Goal: Task Accomplishment & Management: Manage account settings

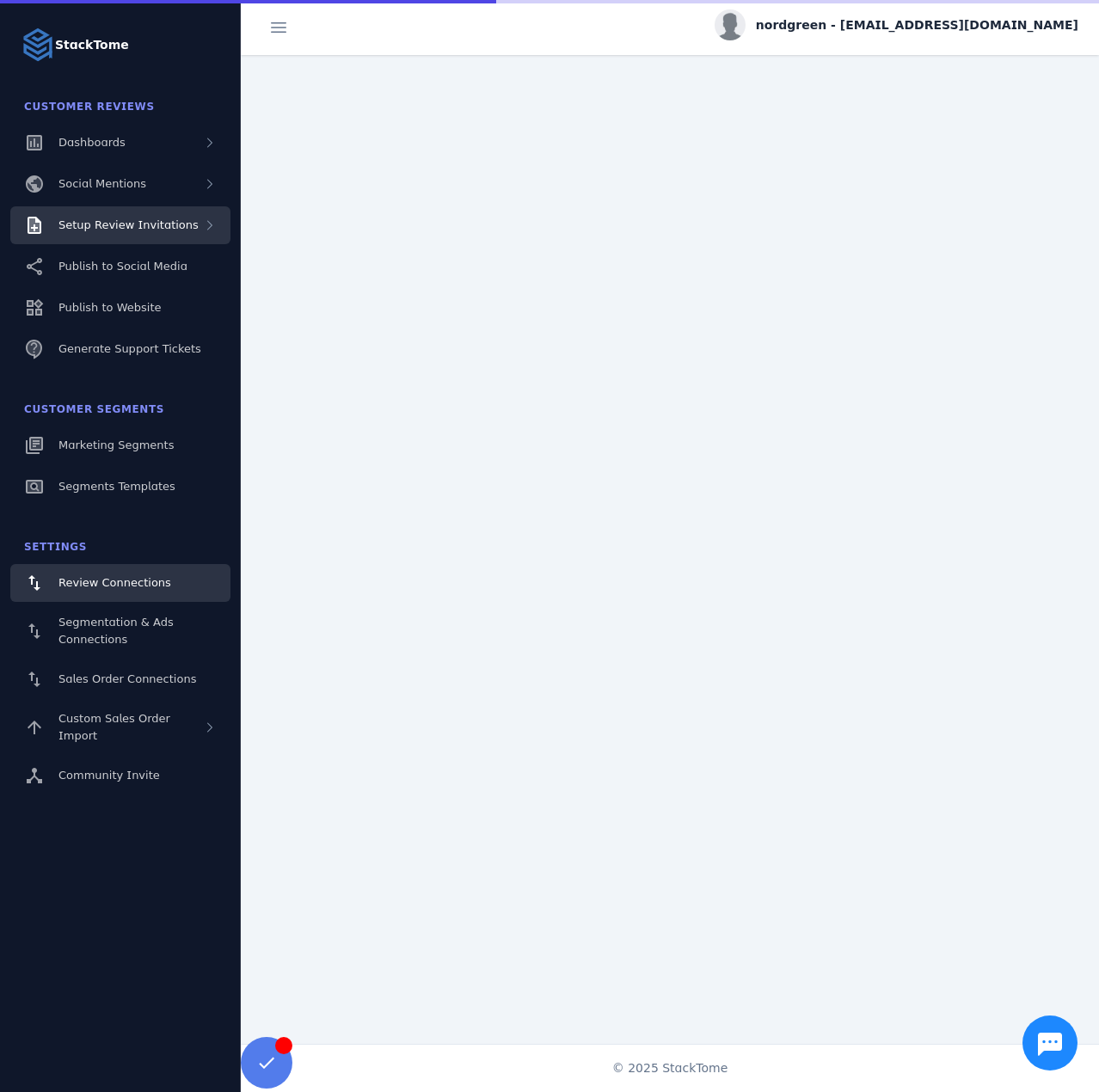
click at [181, 229] on div "Setup Review Invitations" at bounding box center [120, 225] width 220 height 37
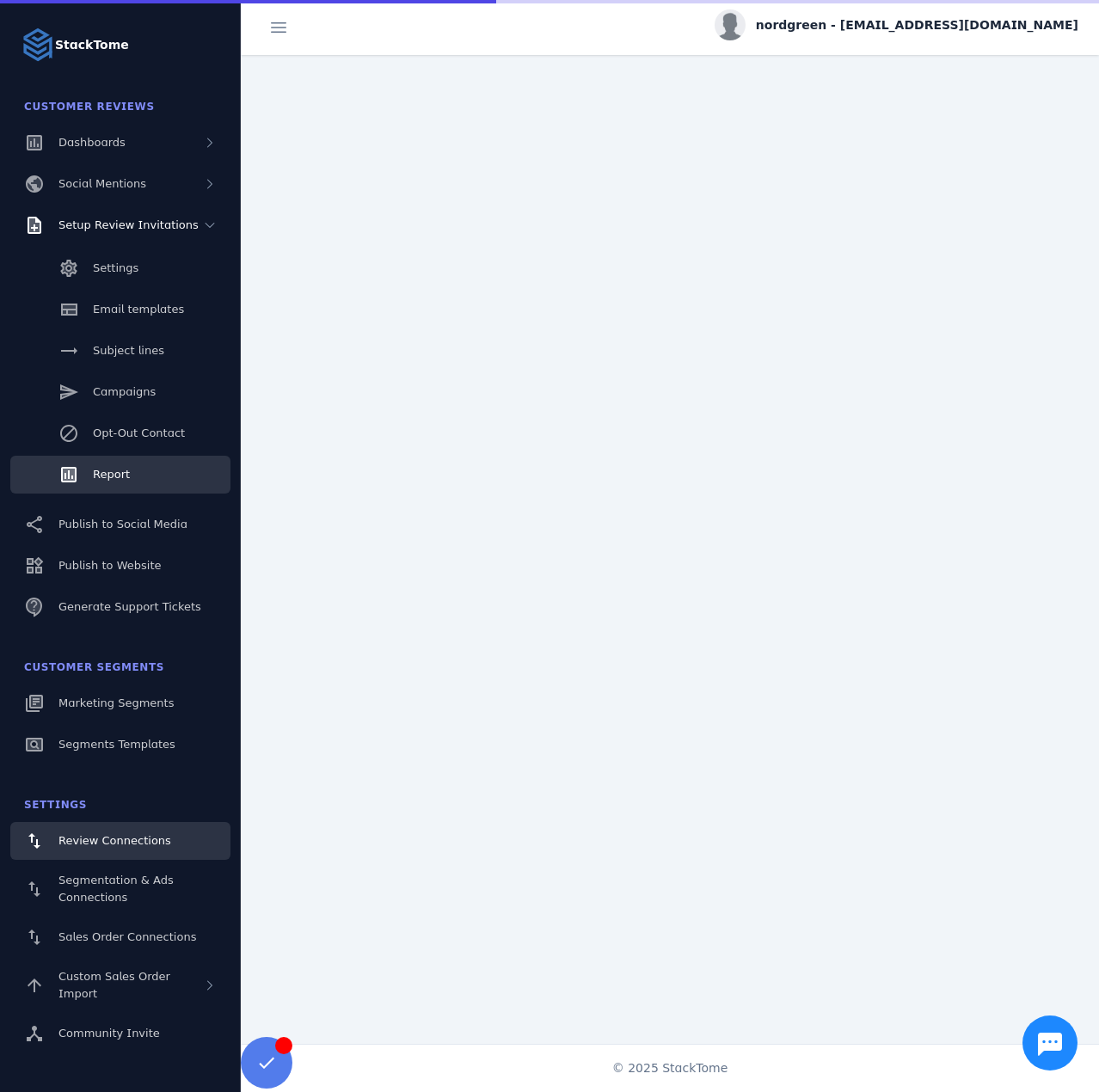
click at [118, 484] on link "Report" at bounding box center [120, 474] width 220 height 37
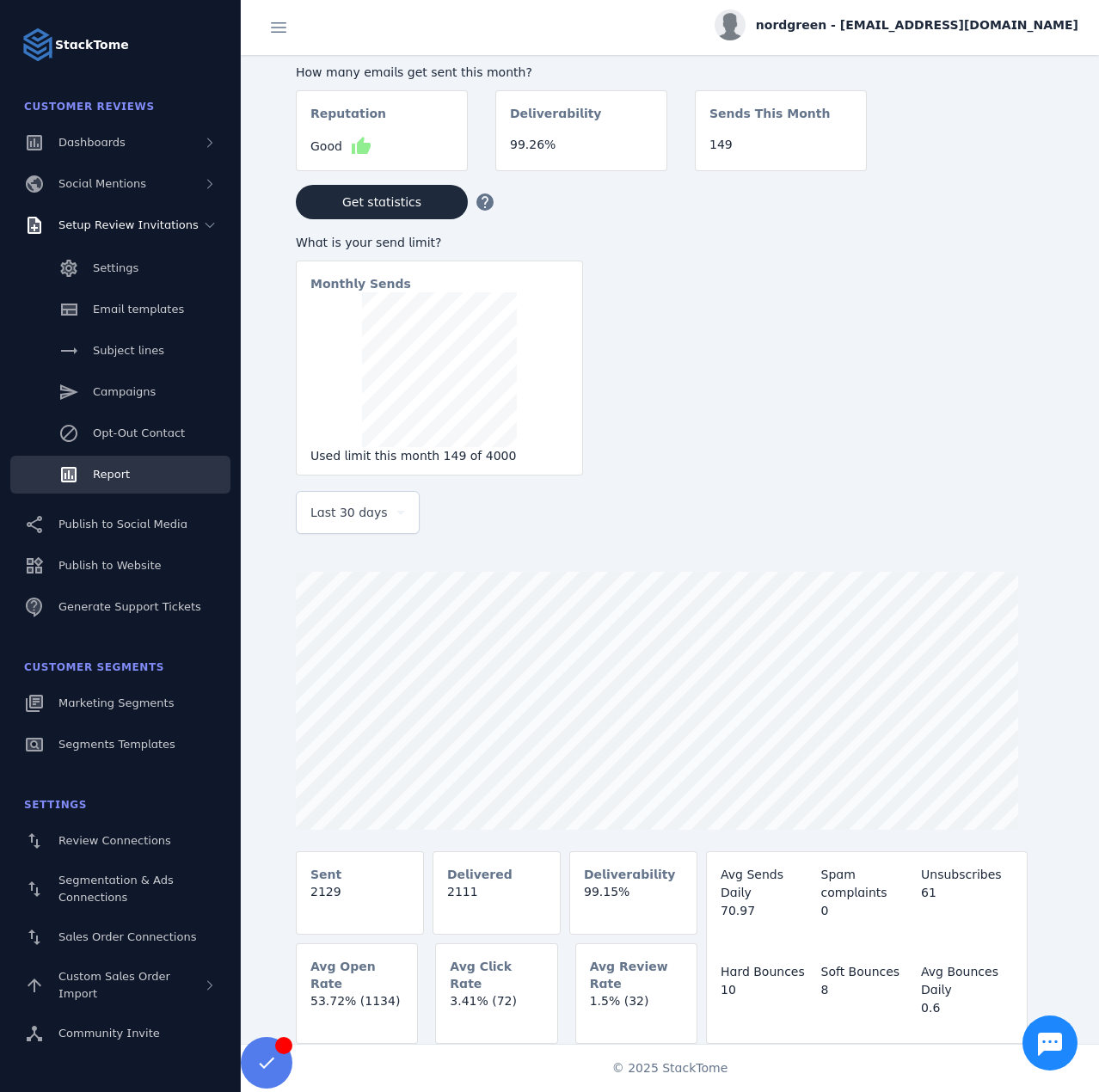
click at [342, 516] on span "Last 30 days" at bounding box center [349, 512] width 78 height 21
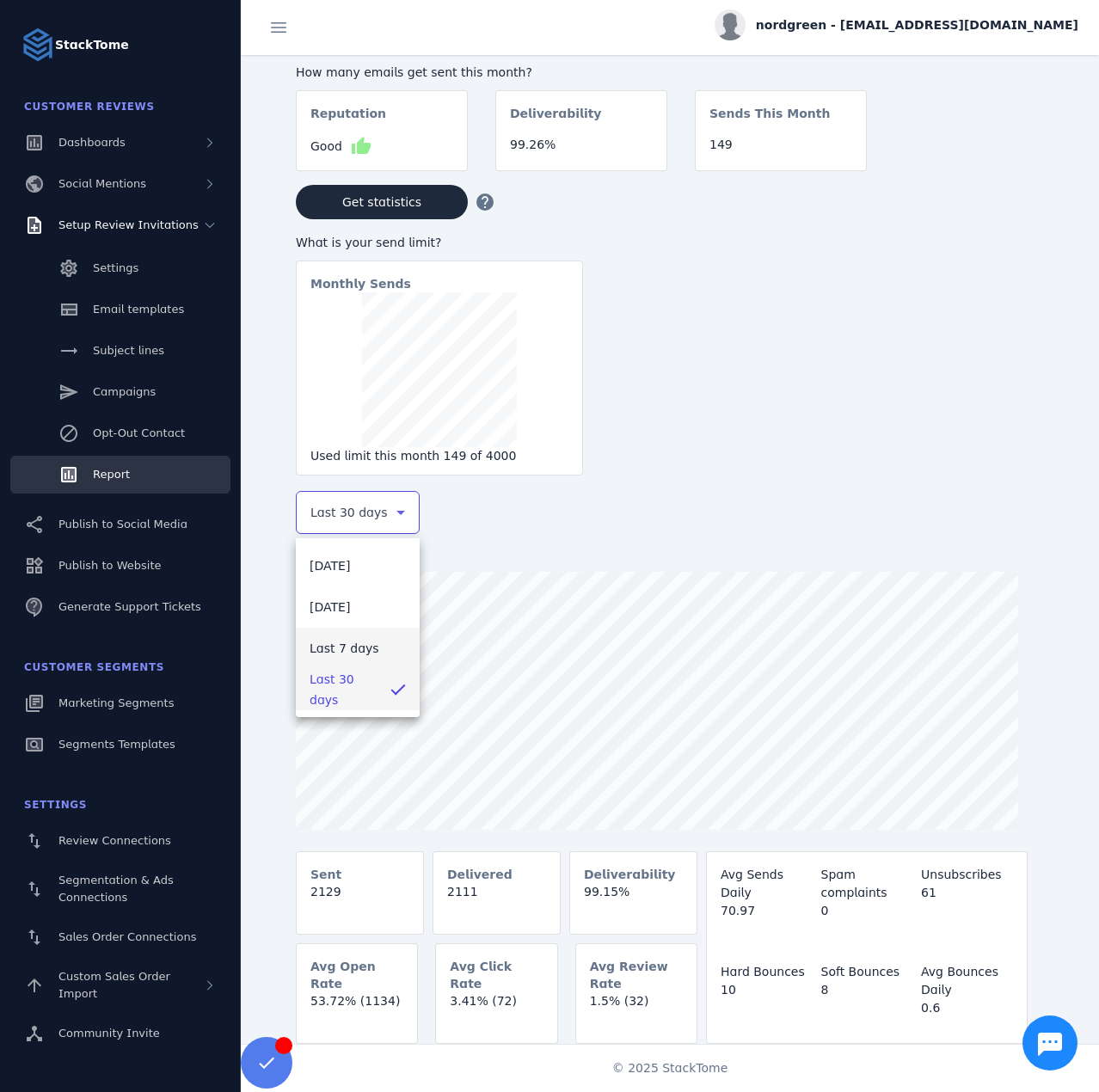
click at [343, 639] on span "Last 7 days" at bounding box center [344, 648] width 70 height 21
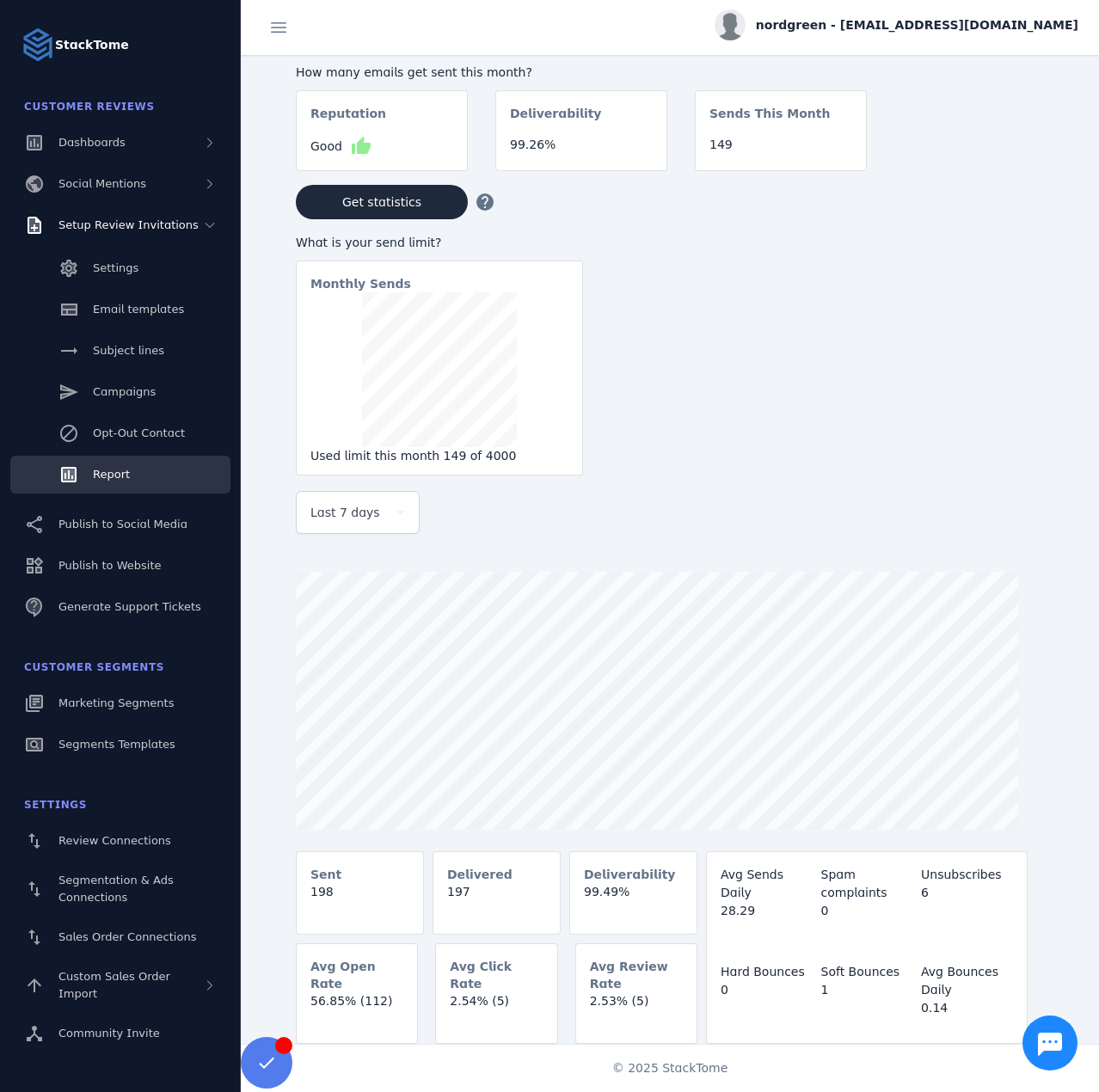
click at [1014, 12] on div "nordgreen - [EMAIL_ADDRESS][DOMAIN_NAME]" at bounding box center [896, 25] width 364 height 30
click at [1012, 155] on span "Sign out" at bounding box center [1024, 165] width 50 height 21
